Goal: Check status: Check status

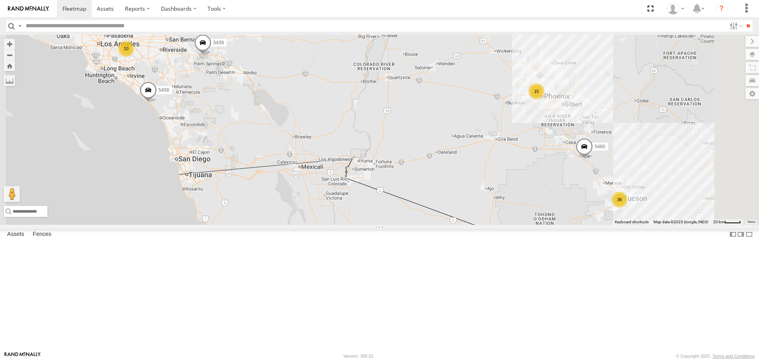
click at [628, 208] on div "36" at bounding box center [620, 200] width 16 height 16
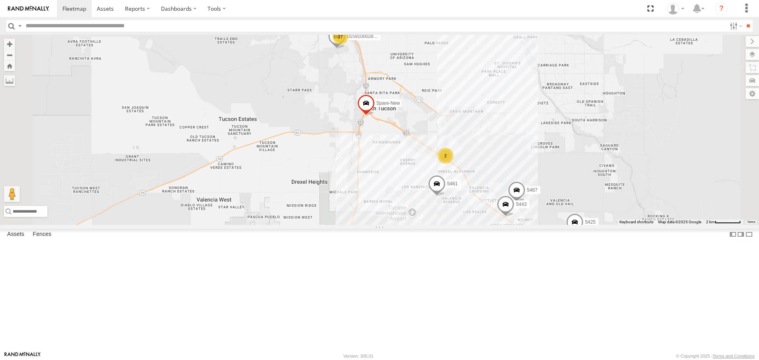
drag, startPoint x: 647, startPoint y: 324, endPoint x: 630, endPoint y: 313, distance: 20.3
click at [630, 225] on div "5439 5458 5460 015910002848433 5467 5461 Spare Spare-New 5443 5425 27 2" at bounding box center [379, 130] width 759 height 190
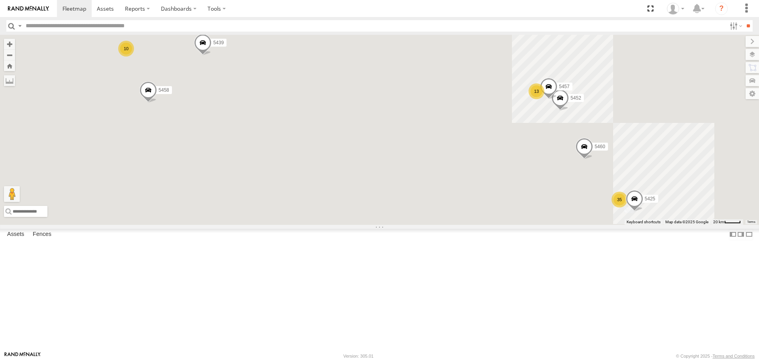
drag, startPoint x: 678, startPoint y: 311, endPoint x: 613, endPoint y: 294, distance: 67.8
click at [613, 225] on div "← Move left → Move right ↑ Move up ↓ Move down + Zoom in - Zoom out Home Jump l…" at bounding box center [379, 130] width 759 height 190
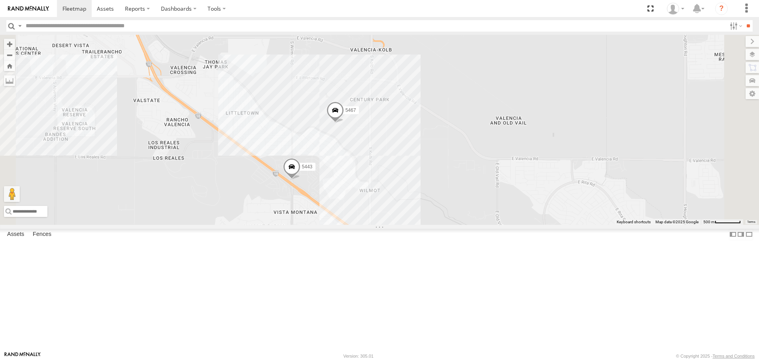
drag, startPoint x: 680, startPoint y: 334, endPoint x: 697, endPoint y: 310, distance: 28.9
click at [697, 225] on div "5439 5452 5458 5457 5460 5425 5467 5443" at bounding box center [379, 130] width 759 height 190
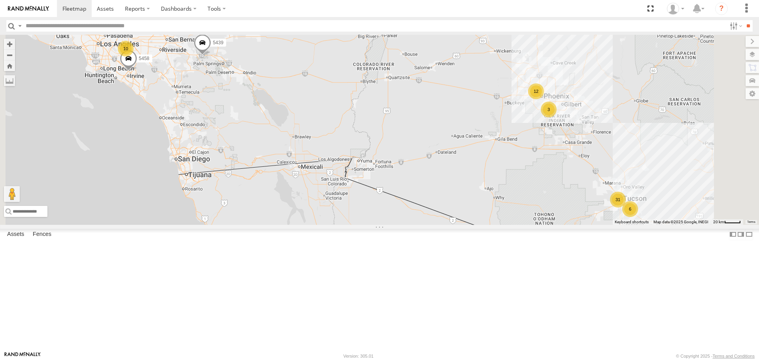
click at [544, 99] on div "12" at bounding box center [536, 91] width 16 height 16
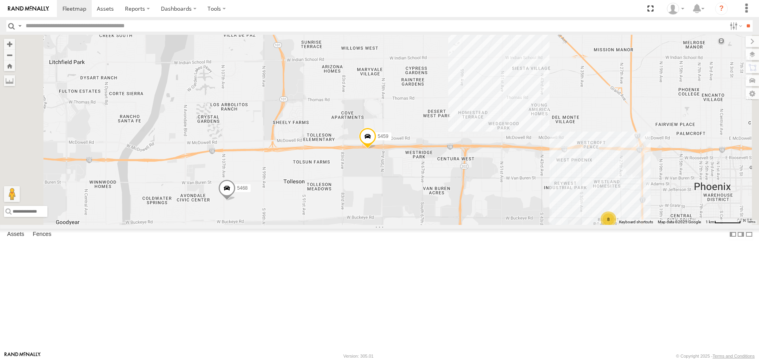
drag, startPoint x: 373, startPoint y: 291, endPoint x: 420, endPoint y: 275, distance: 49.4
click at [428, 225] on div "5439 5458 2 8 5459 5468" at bounding box center [379, 130] width 759 height 190
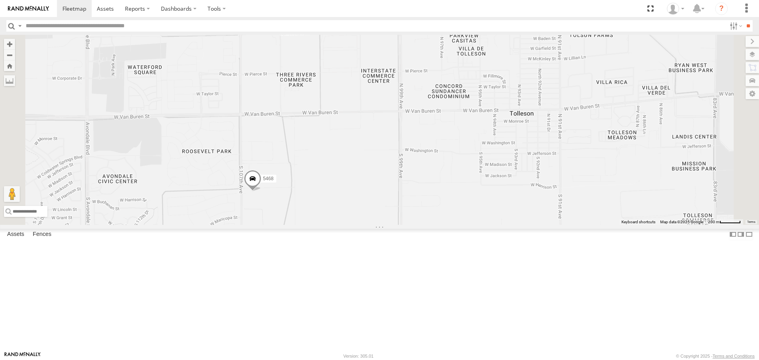
click at [261, 191] on span at bounding box center [252, 180] width 17 height 21
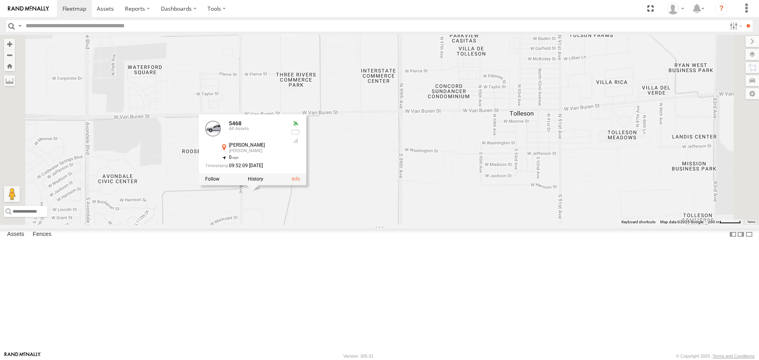
click at [372, 225] on div "5439 5458 5459 5468 5468 All Assets [PERSON_NAME] [PERSON_NAME] 33.44299 , -112…" at bounding box center [379, 130] width 759 height 190
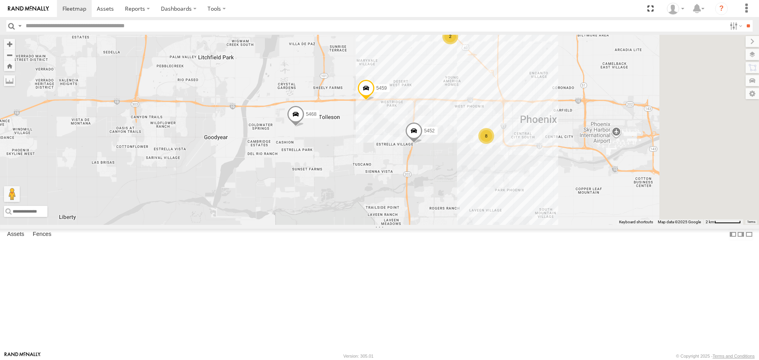
drag, startPoint x: 596, startPoint y: 263, endPoint x: 458, endPoint y: 224, distance: 143.9
click at [458, 224] on div "5439 5468 5452 5459 2 8" at bounding box center [379, 130] width 759 height 190
